Goal: Answer question/provide support

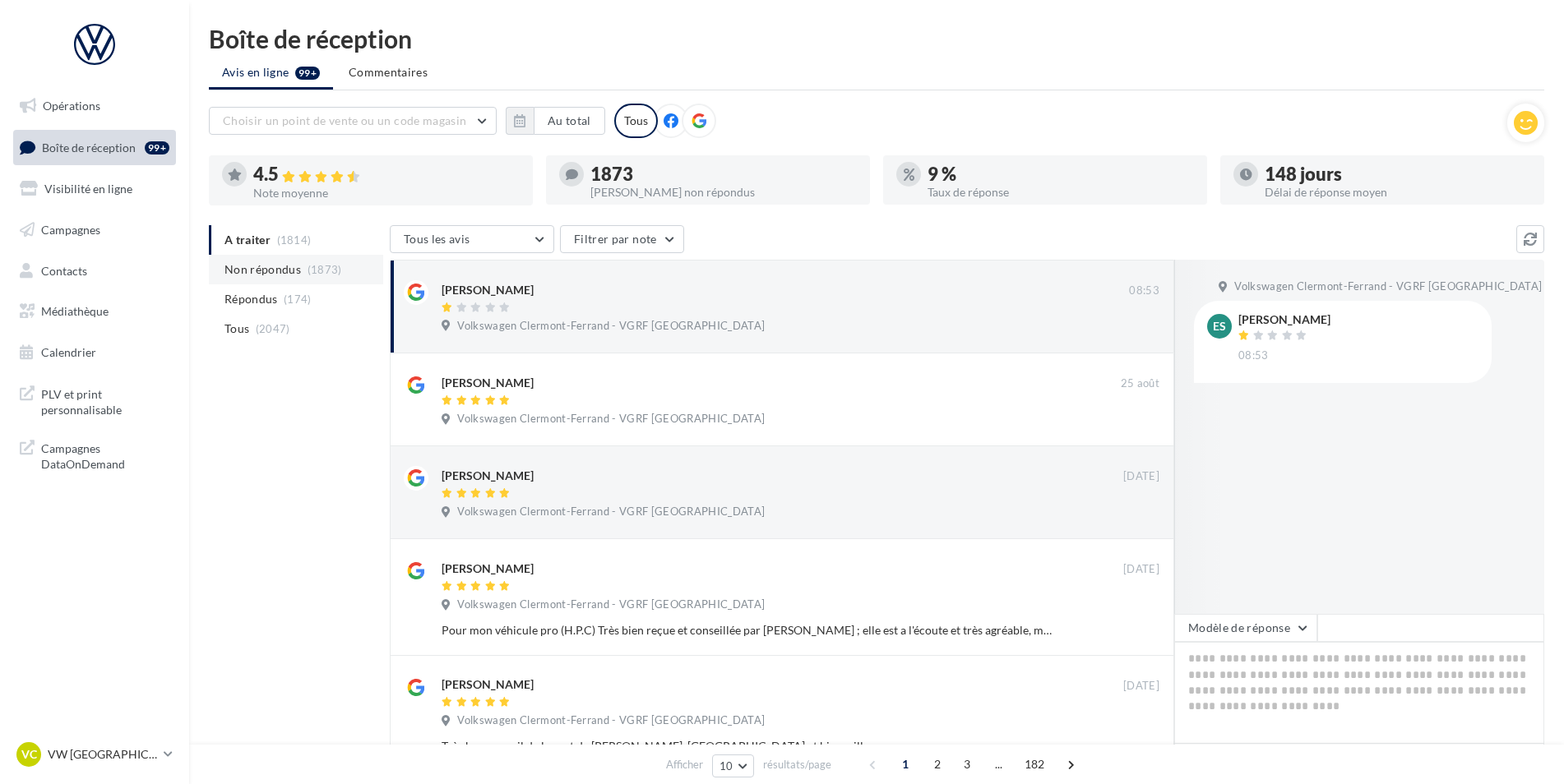
click at [313, 269] on span "(1873)" at bounding box center [325, 269] width 35 height 13
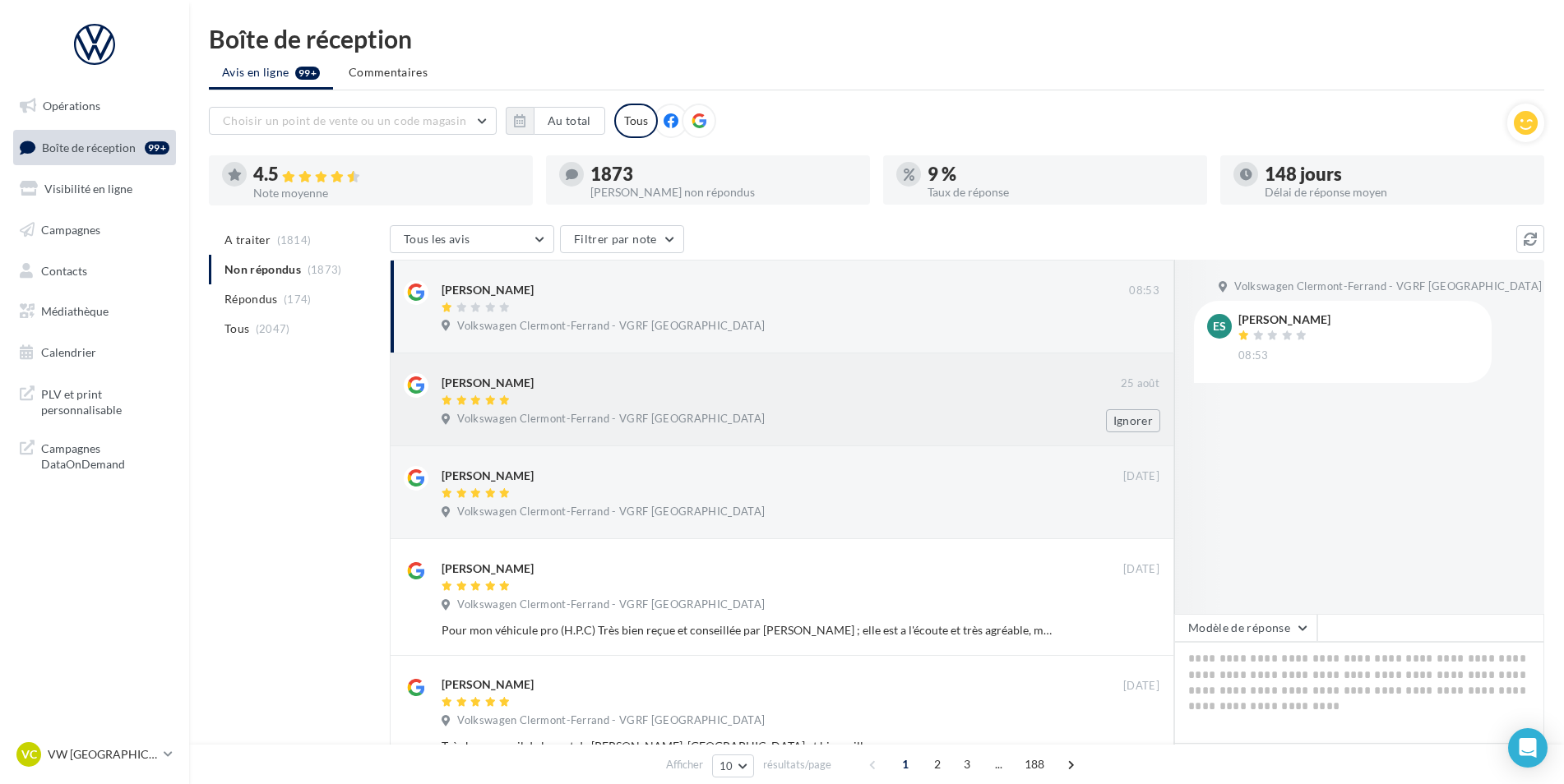
click at [611, 397] on div at bounding box center [781, 401] width 679 height 14
click at [1284, 663] on textarea at bounding box center [1359, 694] width 370 height 102
paste textarea "**********"
type textarea "**********"
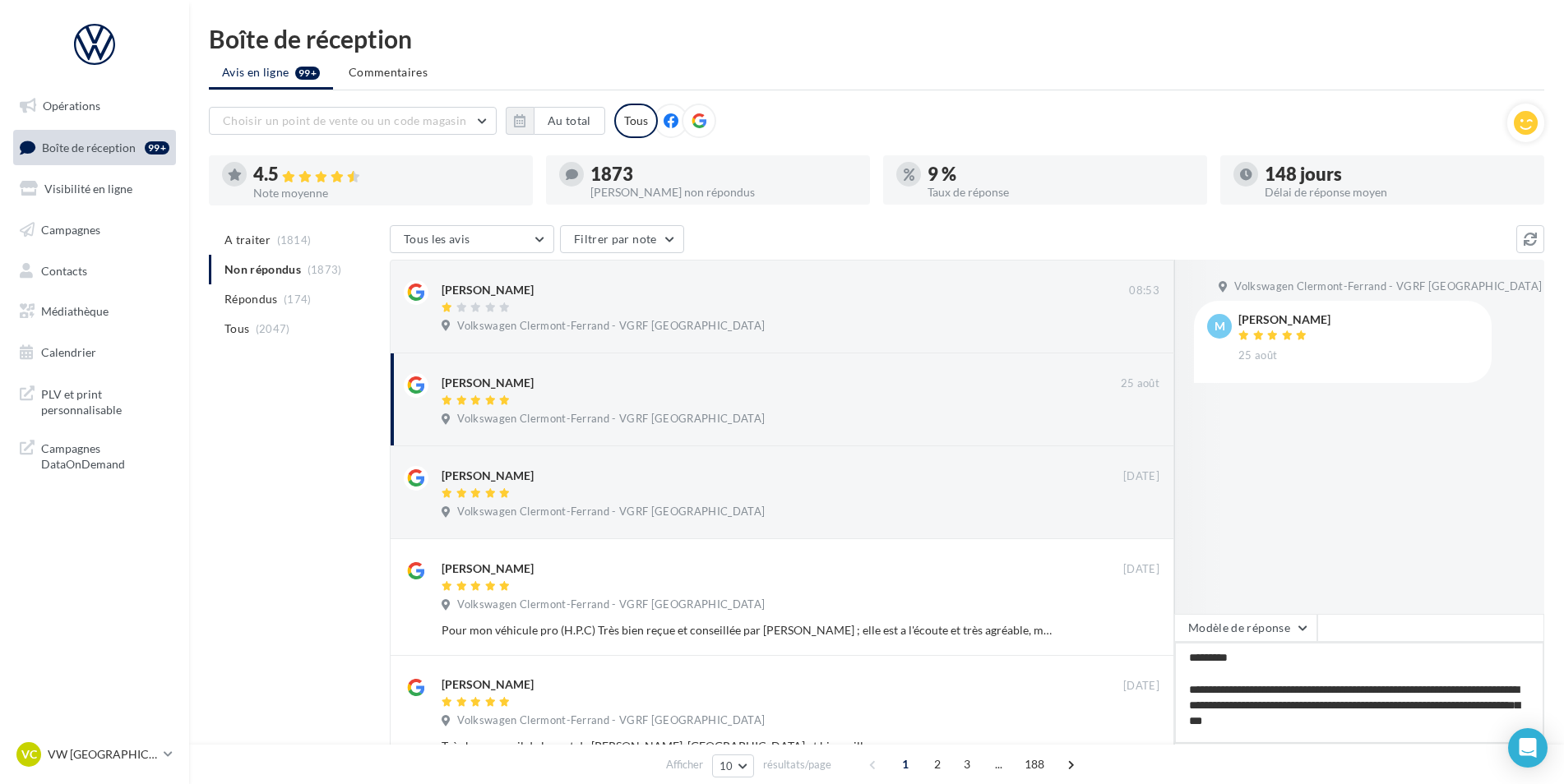
scroll to position [26, 0]
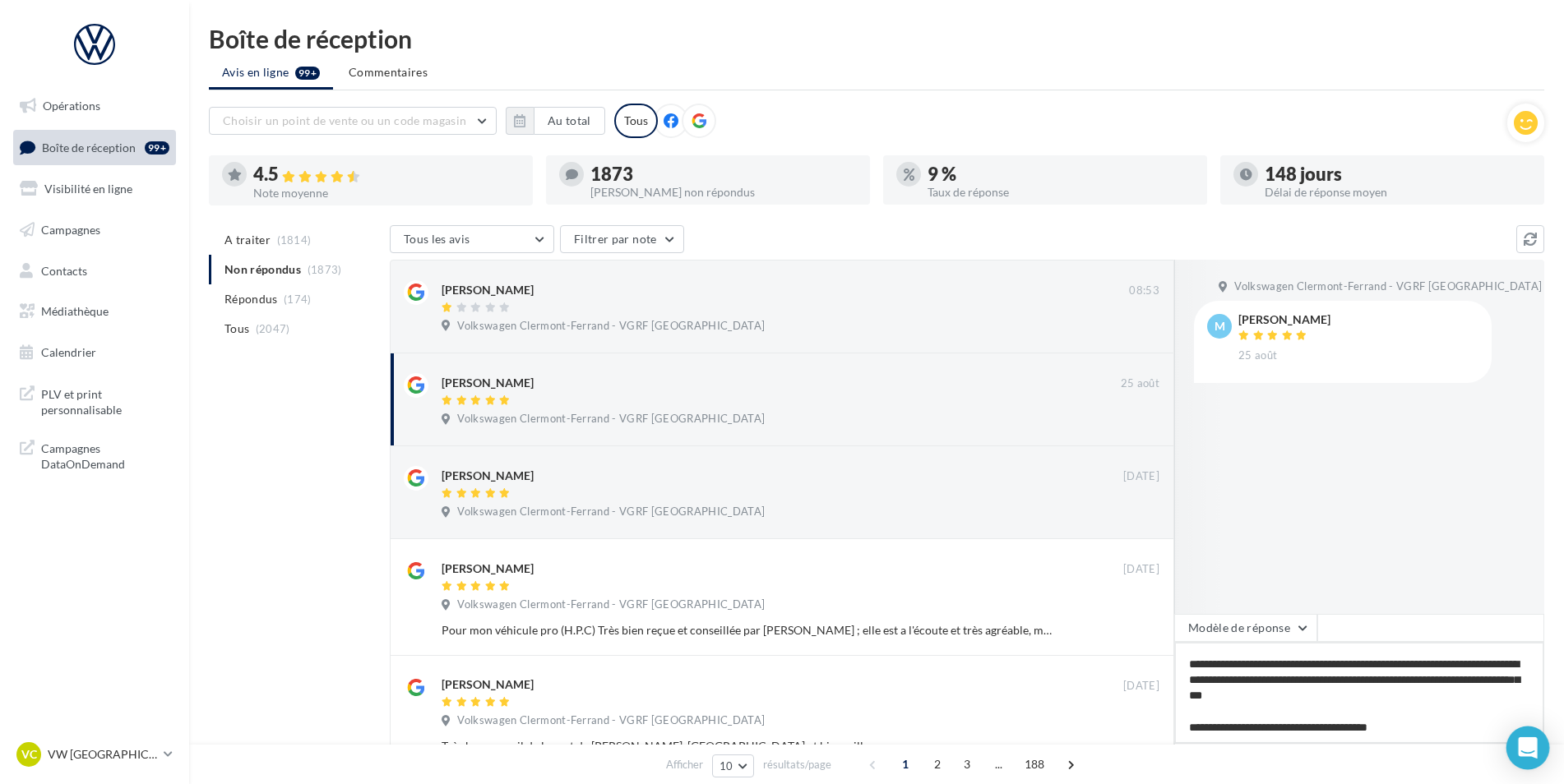
type textarea "**********"
click at [1517, 734] on div "Open Intercom Messenger" at bounding box center [1528, 748] width 43 height 43
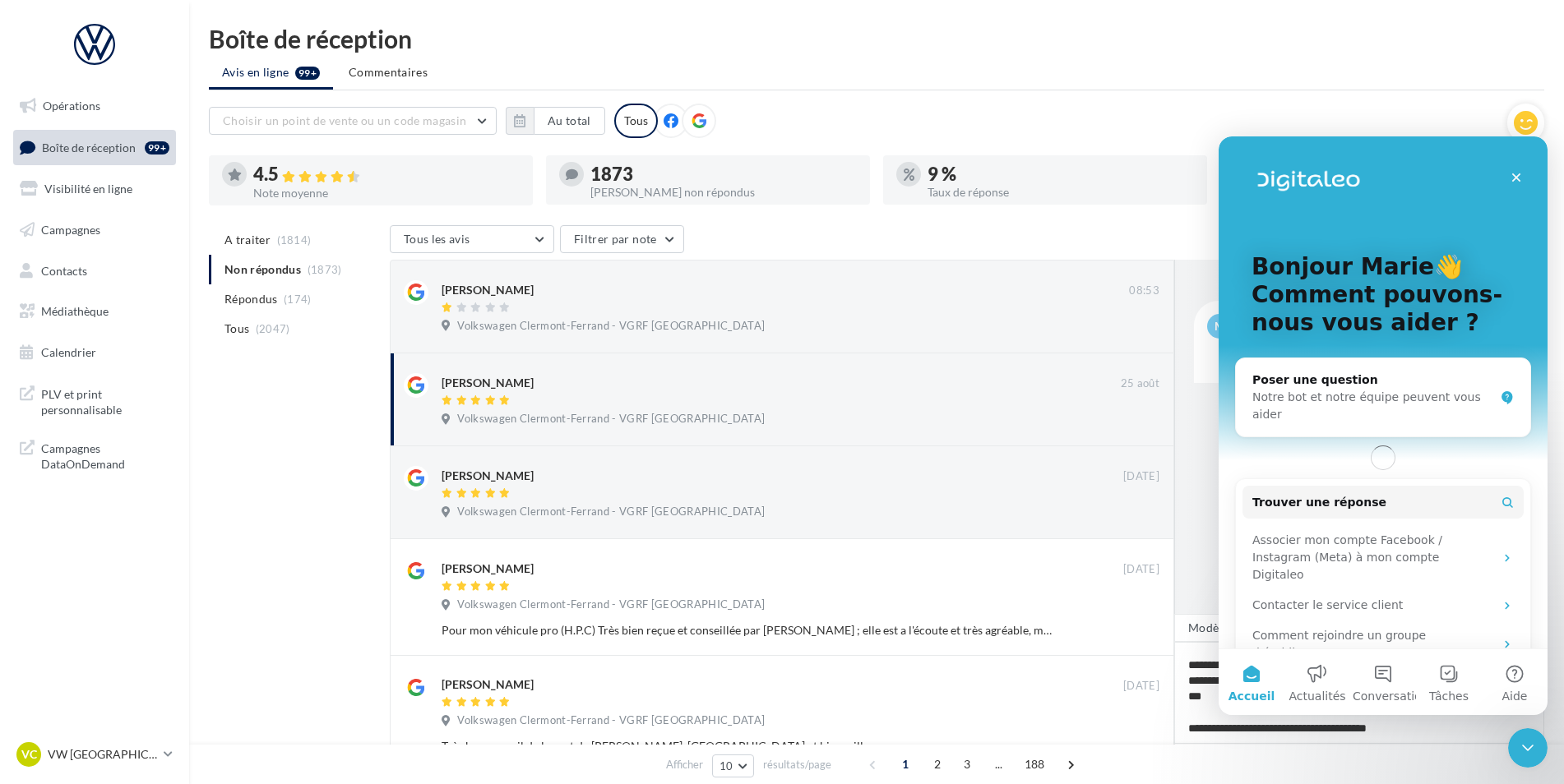
scroll to position [0, 0]
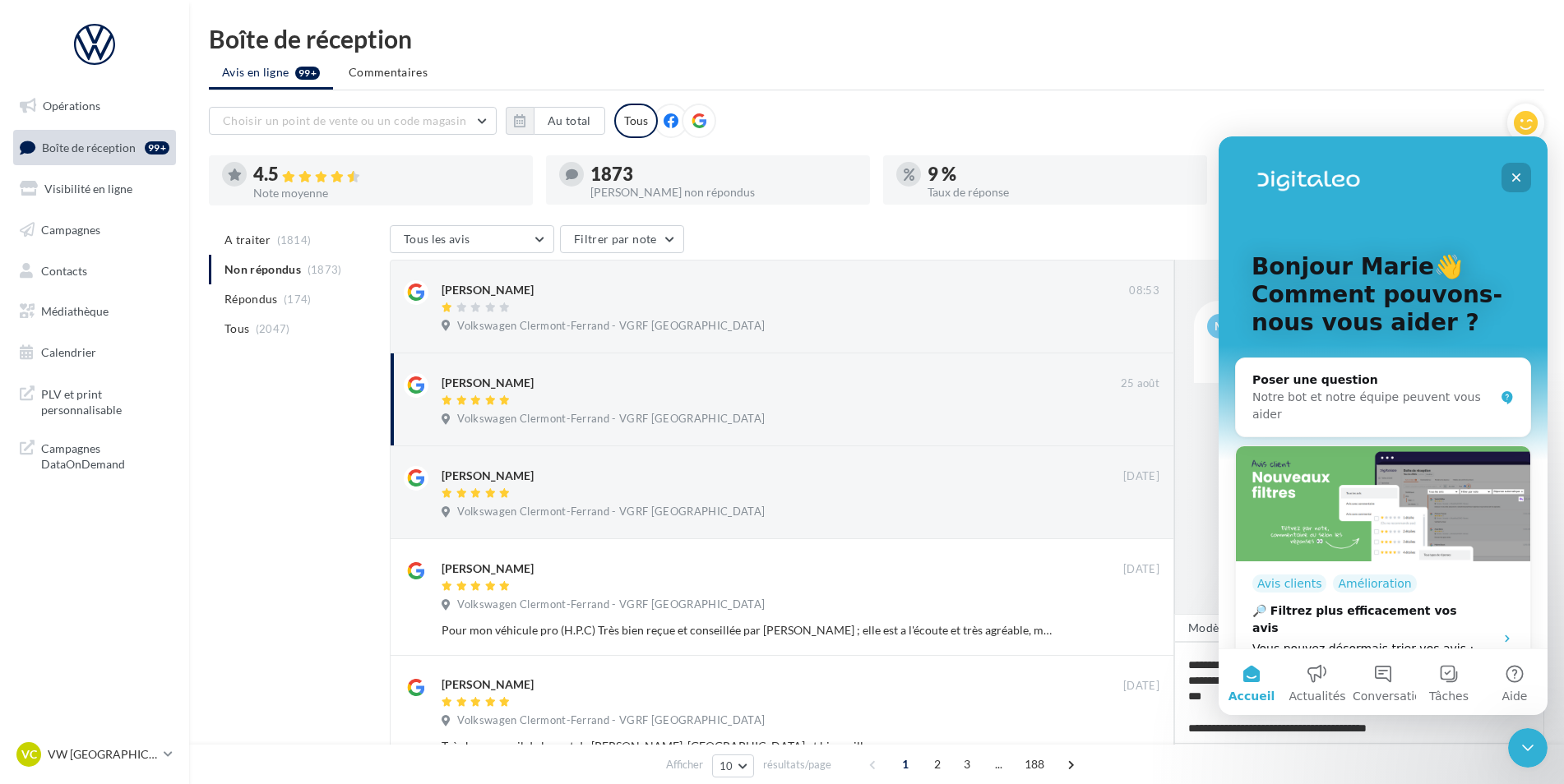
click at [1522, 169] on div "Fermer" at bounding box center [1516, 177] width 30 height 30
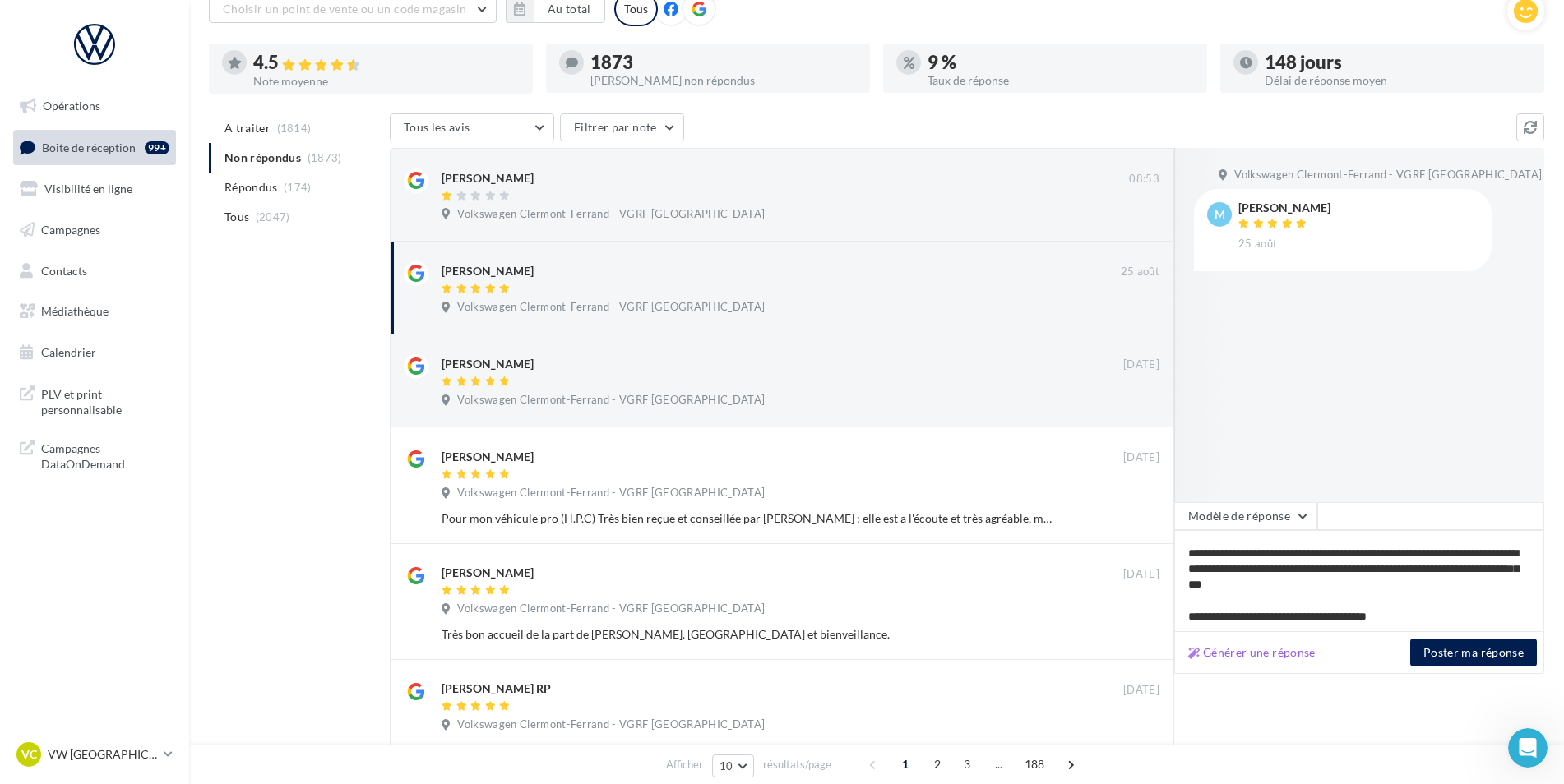
scroll to position [260, 0]
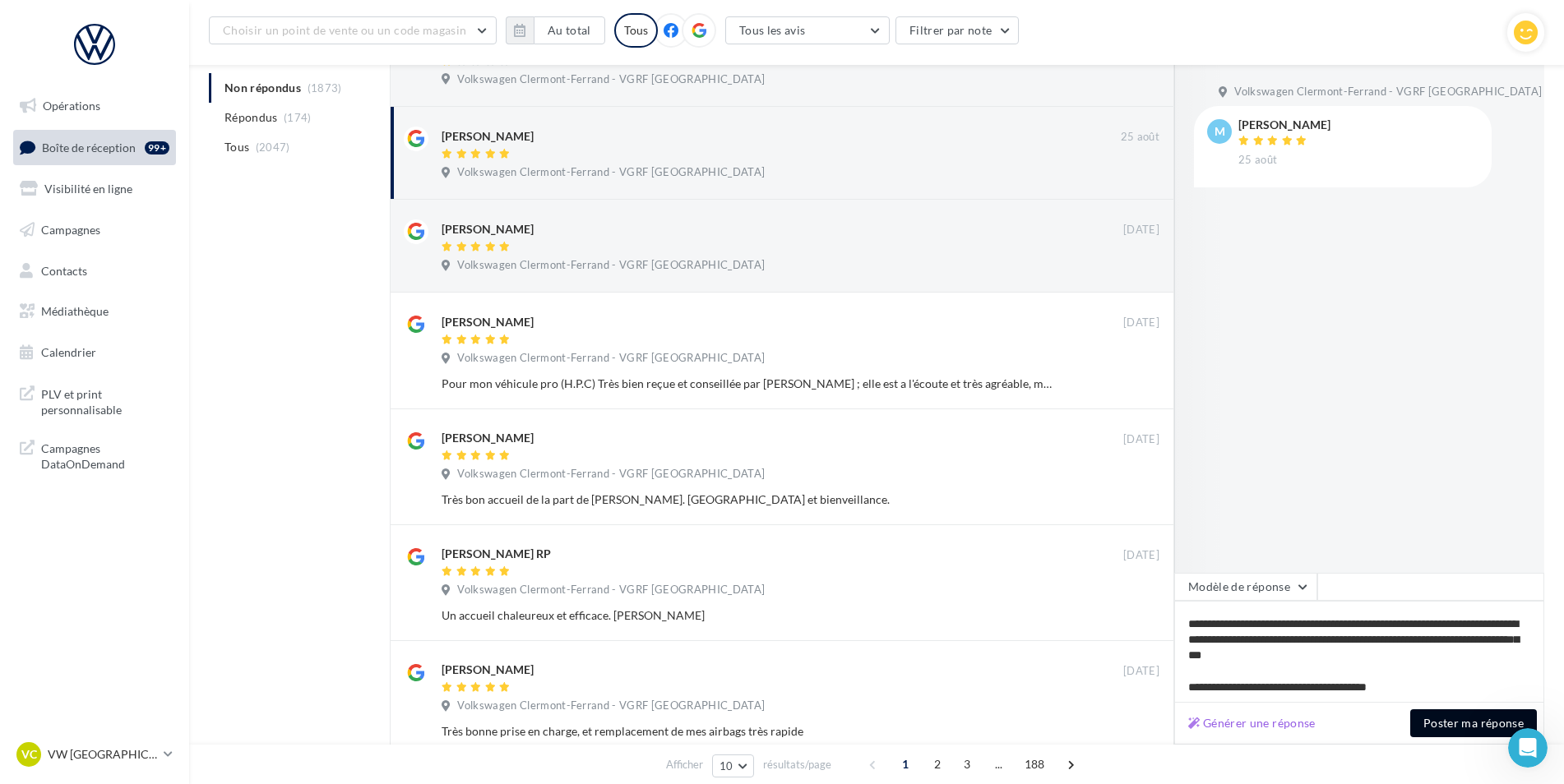
click at [1444, 721] on button "Poster ma réponse" at bounding box center [1474, 723] width 127 height 28
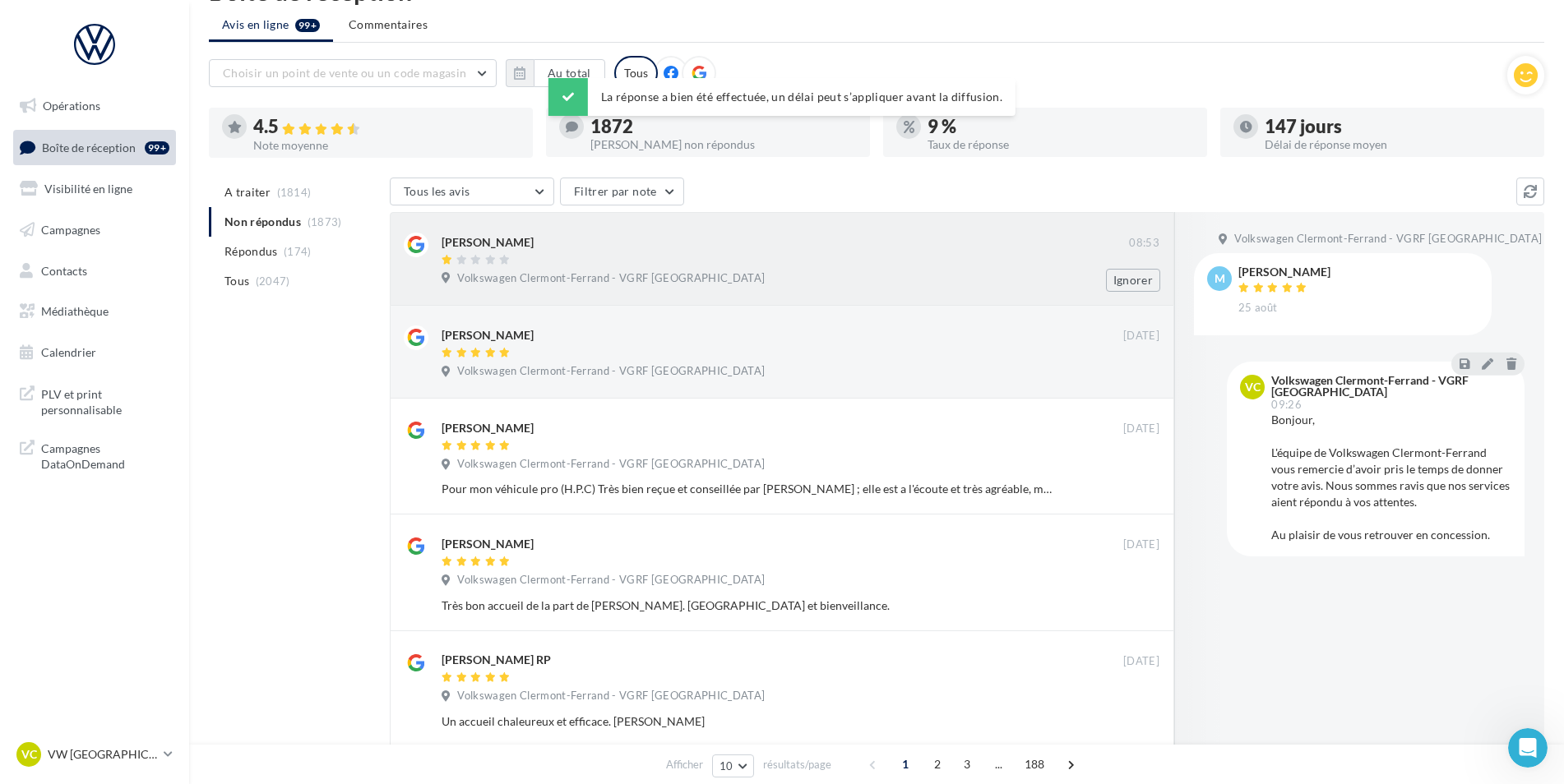
scroll to position [0, 0]
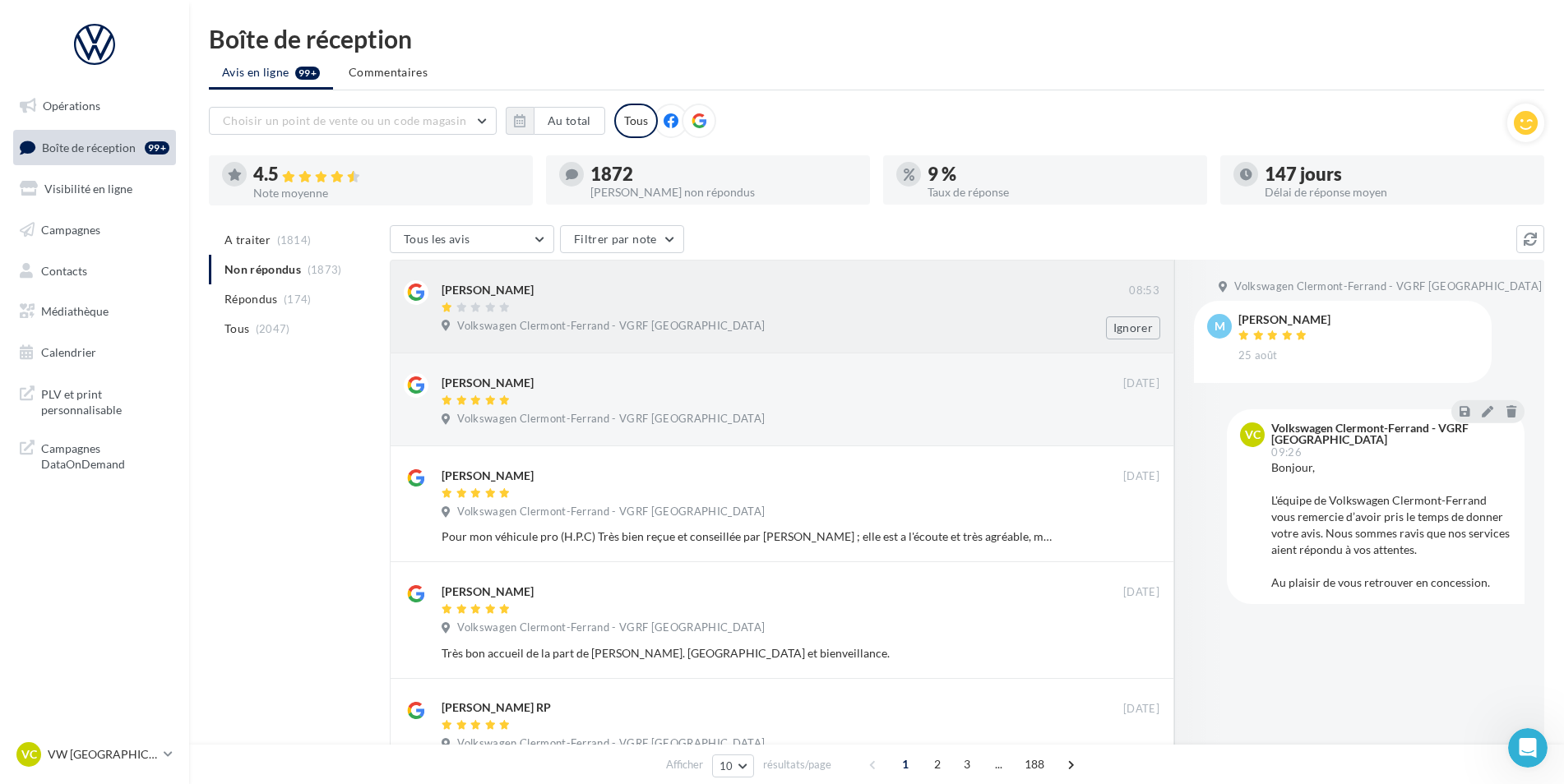
click at [714, 314] on div at bounding box center [785, 308] width 688 height 14
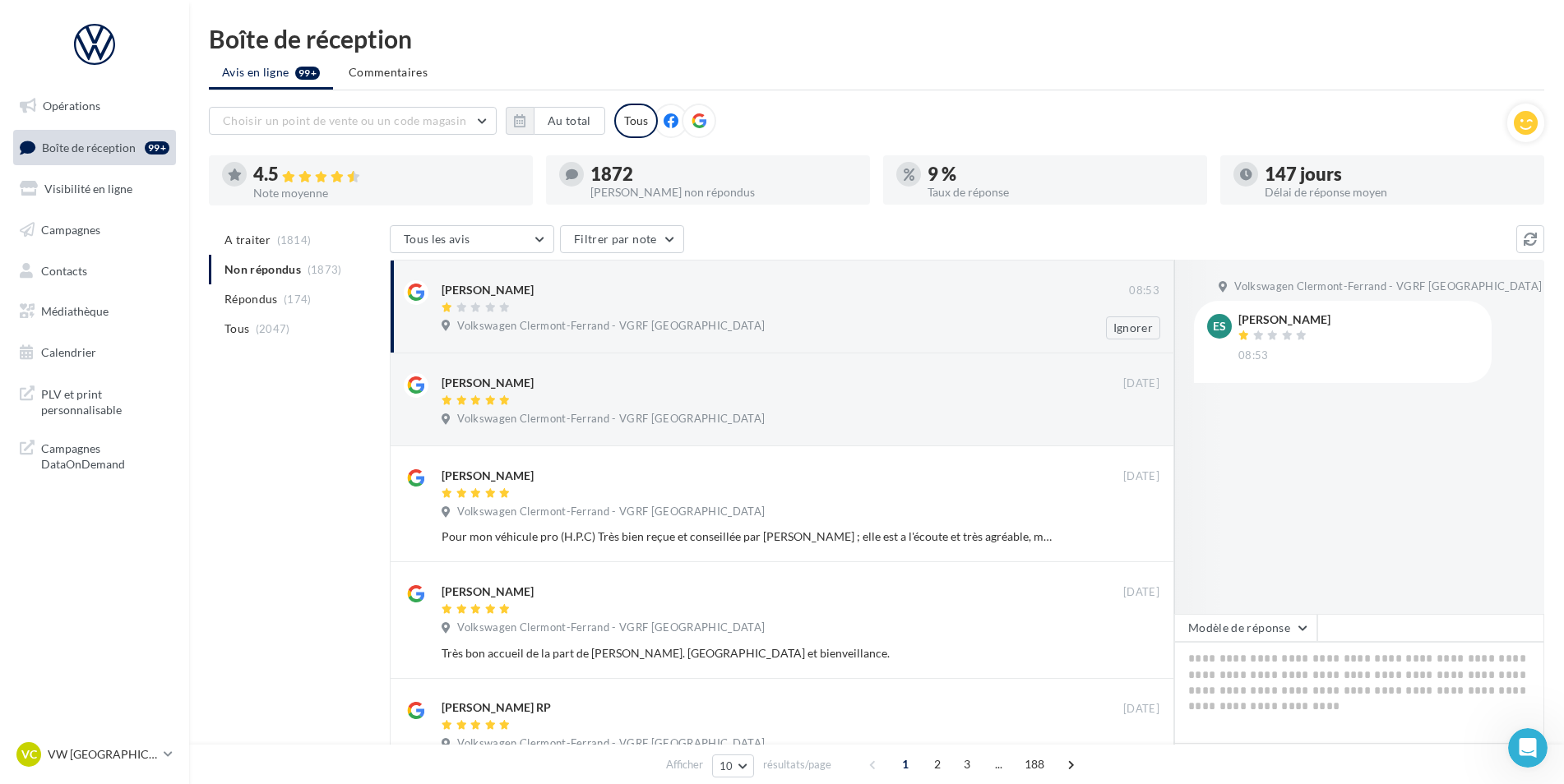
drag, startPoint x: 534, startPoint y: 290, endPoint x: 440, endPoint y: 291, distance: 94.0
click at [440, 291] on div "Emilie Semiane 08:53 Volkswagen Clermont-Ferrand - VGRF Auvergne Ignorer" at bounding box center [782, 306] width 757 height 66
copy div "[PERSON_NAME]"
click at [247, 466] on div "A traiter (1814) Non répondus (1873) Répondus (174) Tous (2047) Tous les avis T…" at bounding box center [876, 799] width 1336 height 1149
